Goal: Find specific page/section: Find specific page/section

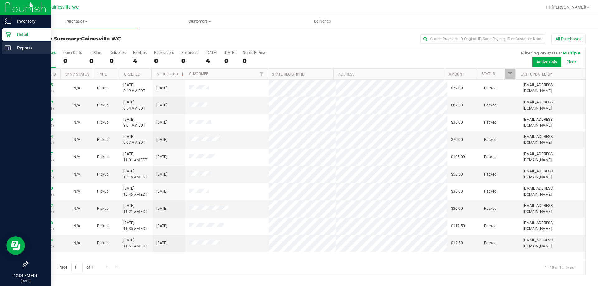
click at [26, 46] on p "Reports" at bounding box center [29, 47] width 37 height 7
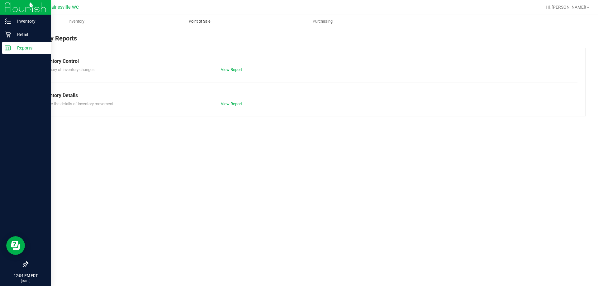
click at [190, 22] on span "Point of Sale" at bounding box center [199, 22] width 39 height 6
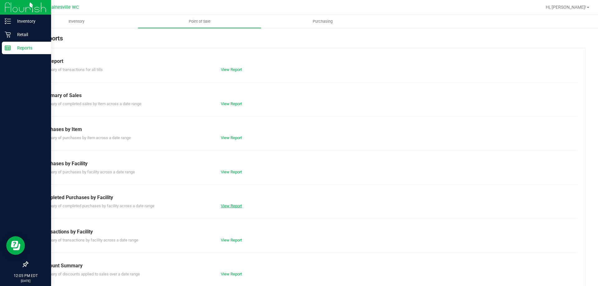
click at [227, 205] on link "View Report" at bounding box center [231, 206] width 21 height 5
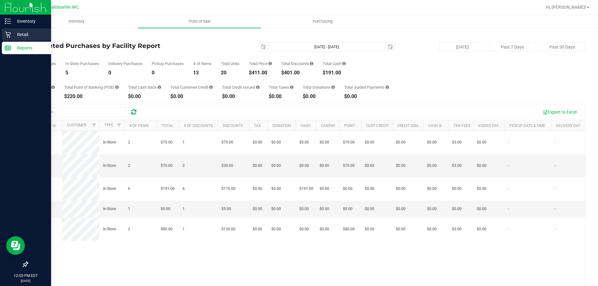
click at [22, 35] on p "Retail" at bounding box center [29, 34] width 37 height 7
